Goal: Communication & Community: Answer question/provide support

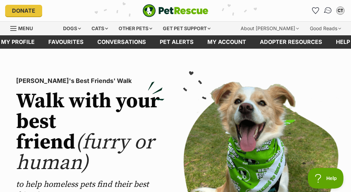
click at [326, 10] on img "Conversations" at bounding box center [327, 10] width 9 height 9
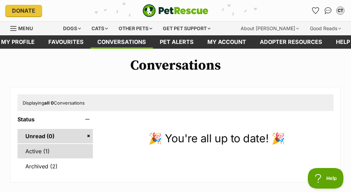
click at [37, 151] on link "Active (1)" at bounding box center [54, 151] width 75 height 14
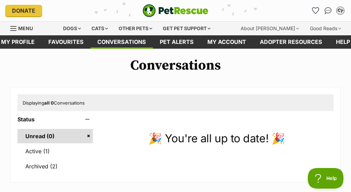
click at [339, 11] on div "CT" at bounding box center [340, 10] width 9 height 9
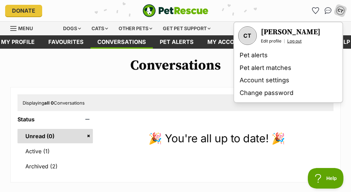
click at [293, 41] on link "Log out" at bounding box center [294, 40] width 14 height 5
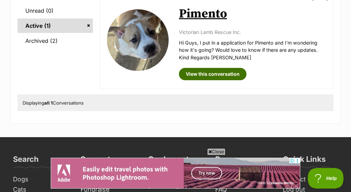
click at [216, 74] on link "View this conversation" at bounding box center [212, 74] width 67 height 12
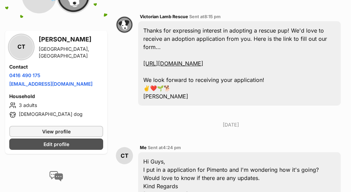
scroll to position [364, 0]
